Goal: Task Accomplishment & Management: Use online tool/utility

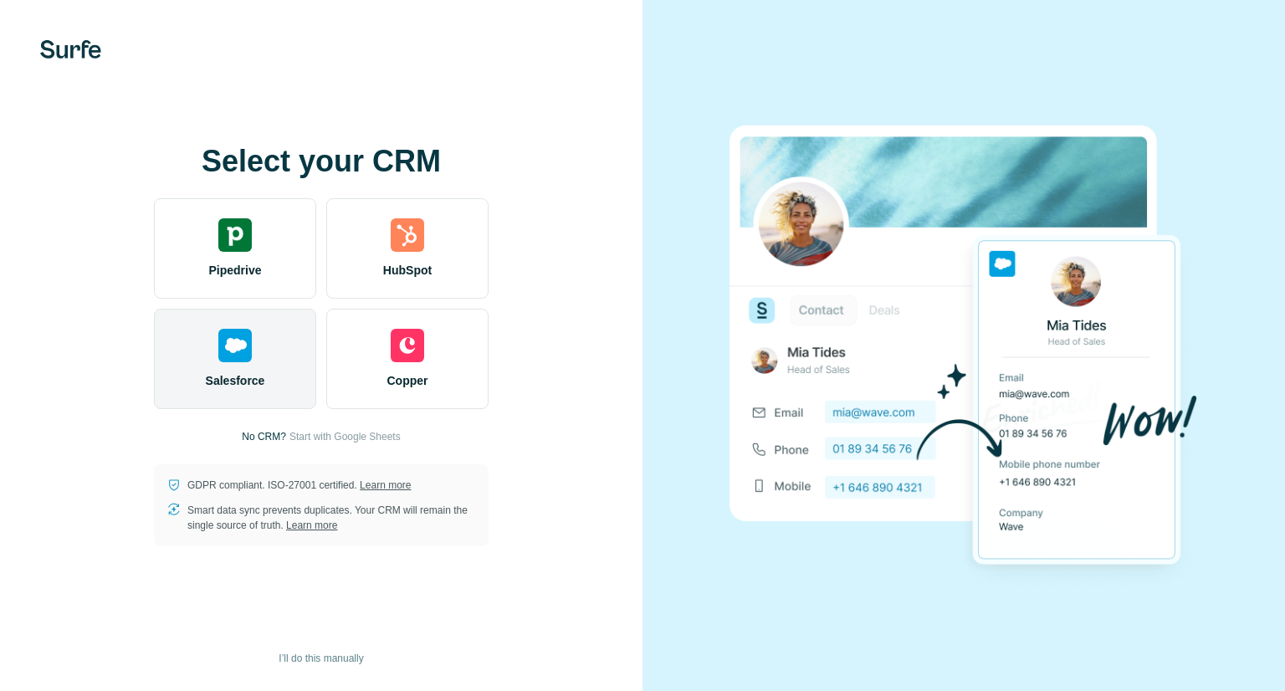
click at [241, 367] on div "Salesforce" at bounding box center [235, 359] width 162 height 100
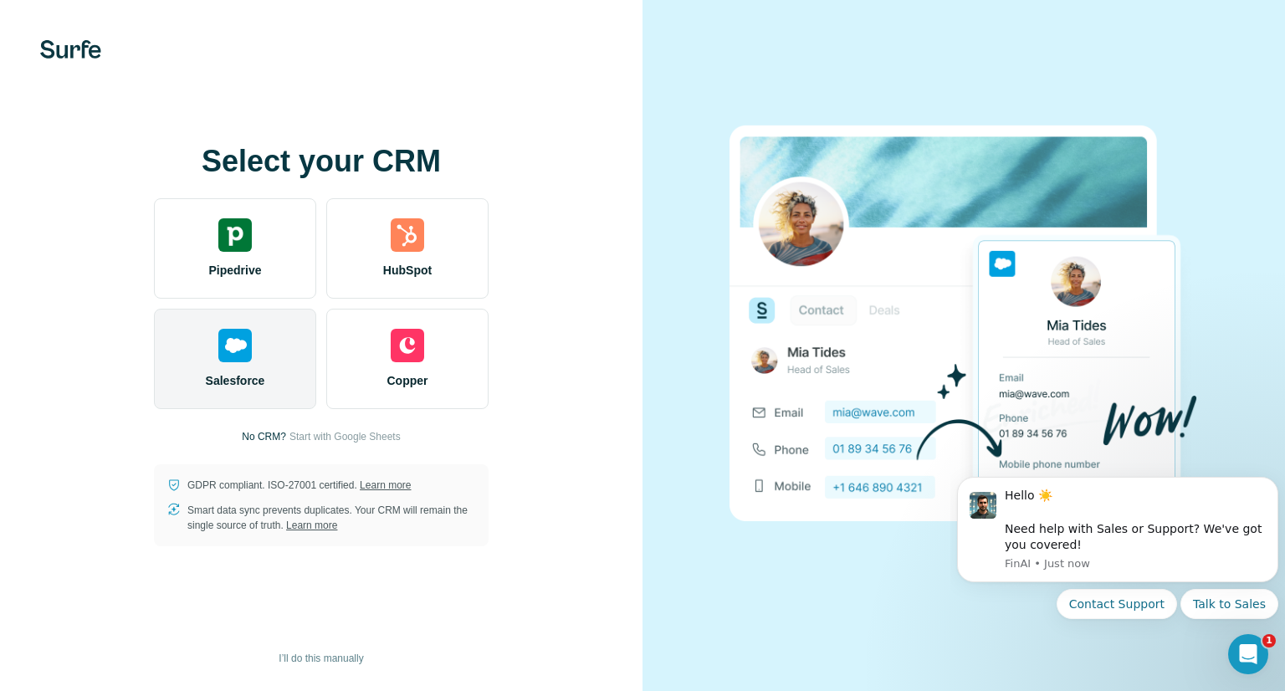
click at [298, 364] on div "Salesforce" at bounding box center [235, 359] width 162 height 100
click at [290, 358] on div "Salesforce" at bounding box center [235, 359] width 162 height 100
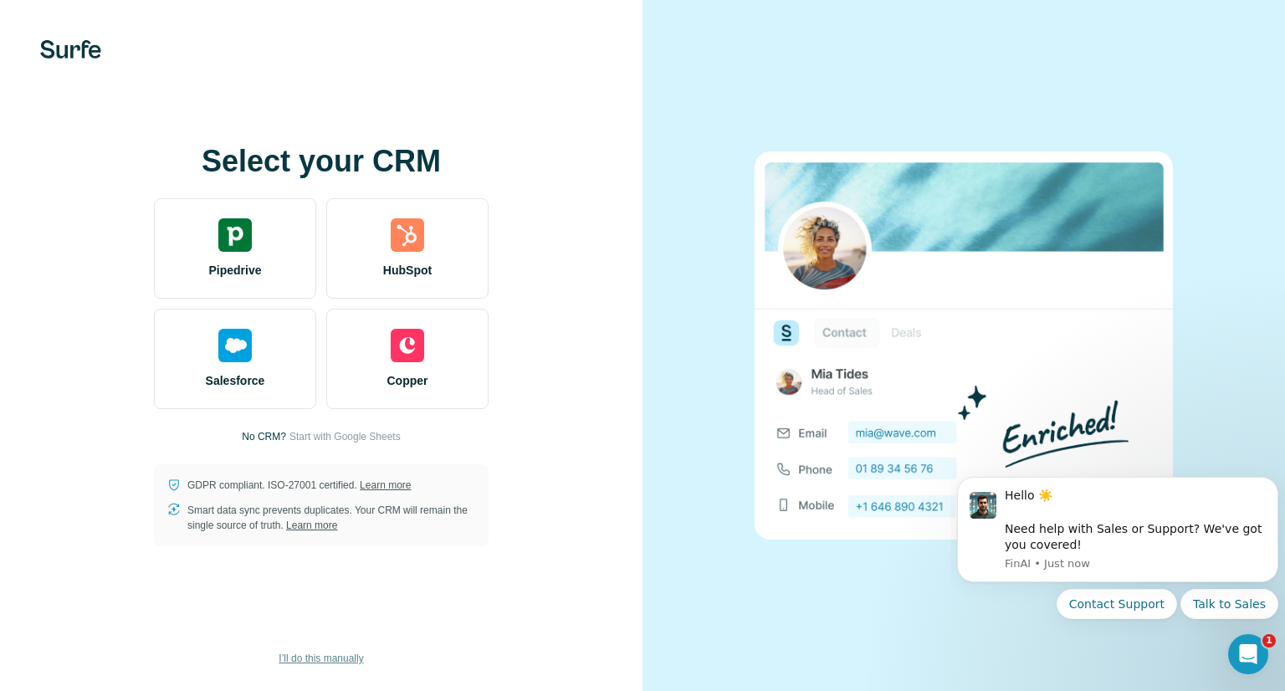
click at [317, 652] on span "I’ll do this manually" at bounding box center [321, 658] width 85 height 15
